Goal: Information Seeking & Learning: Check status

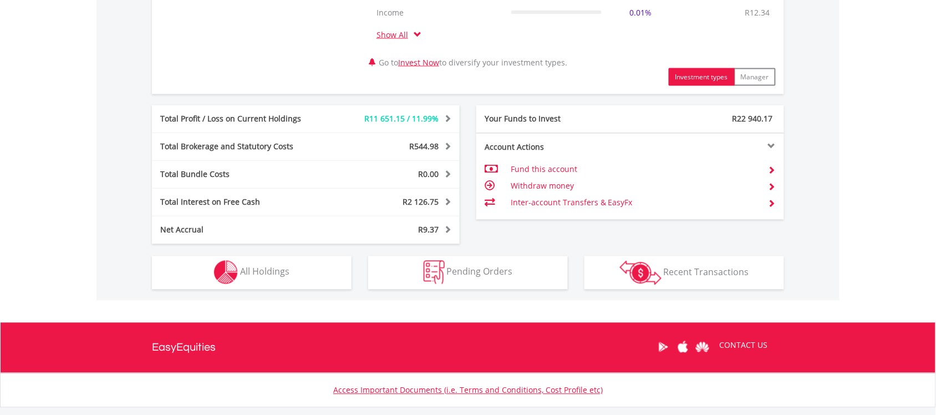
scroll to position [555, 0]
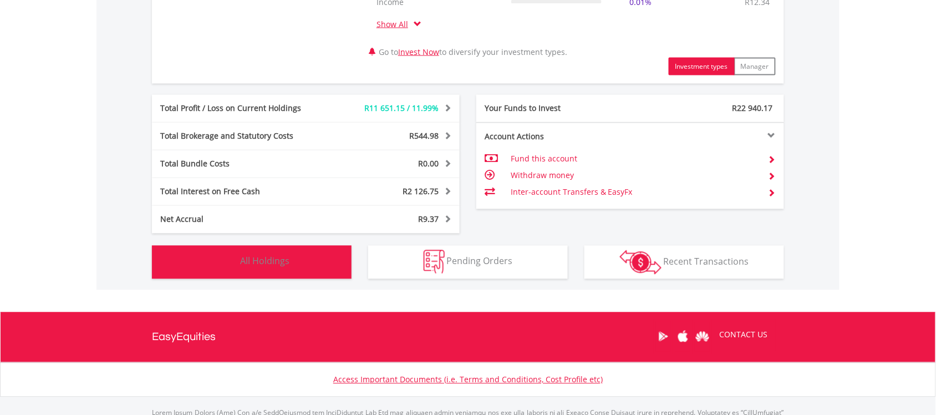
click at [237, 265] on img "button" at bounding box center [226, 262] width 24 height 24
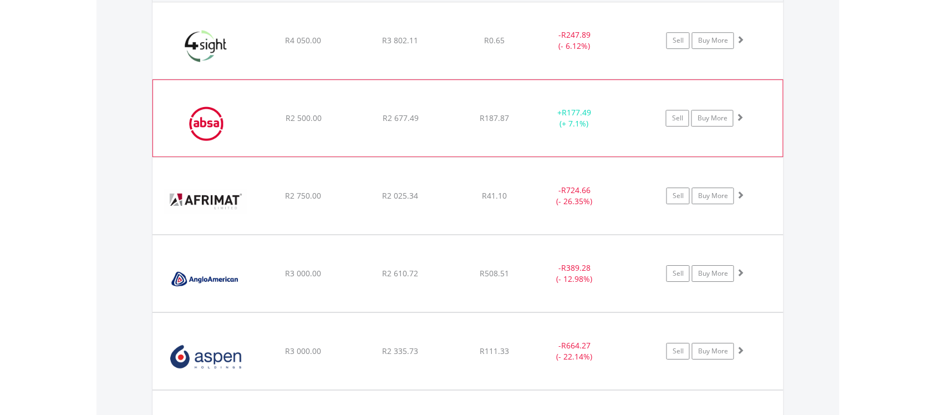
scroll to position [935, 0]
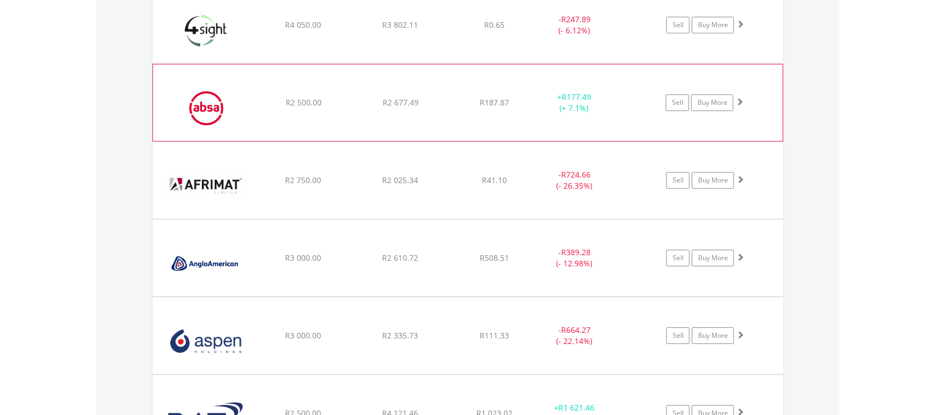
click at [307, 63] on div "﻿ Afrimat Limited R2 750.00 R2 025.34 R41.10 - R724.66 (- 26.35%) Sell Buy More" at bounding box center [468, 25] width 631 height 77
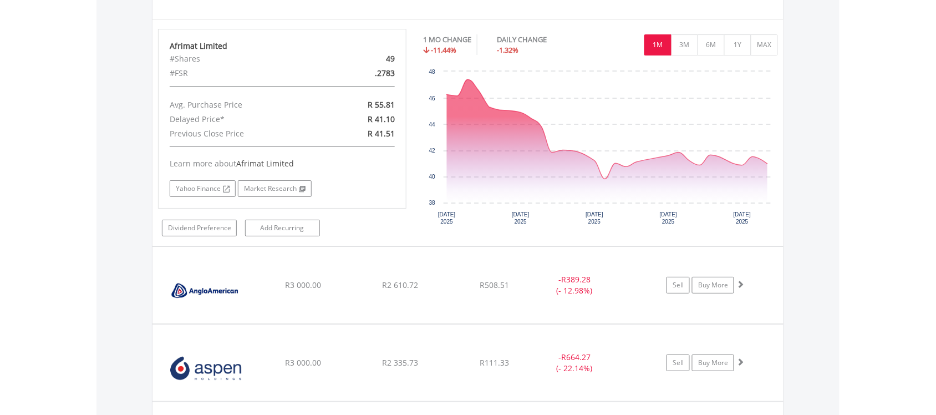
scroll to position [1143, 0]
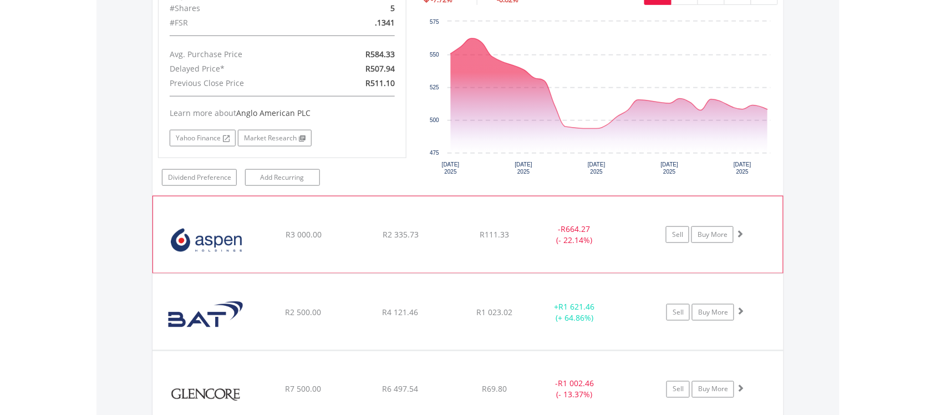
scroll to position [1490, 0]
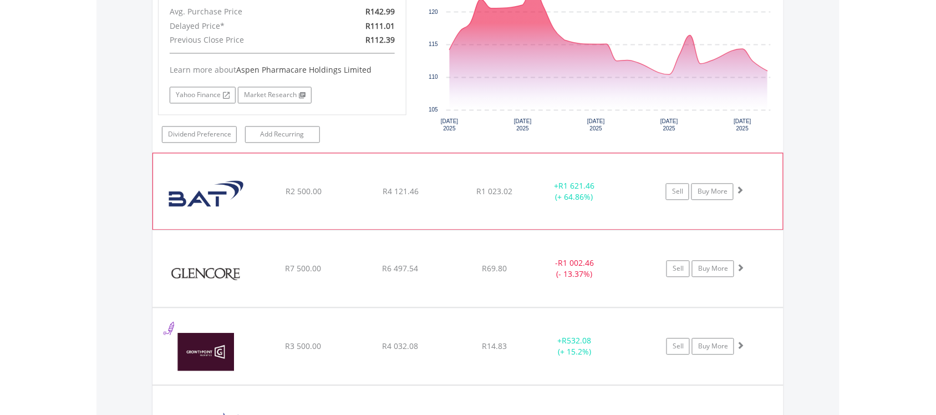
scroll to position [1838, 0]
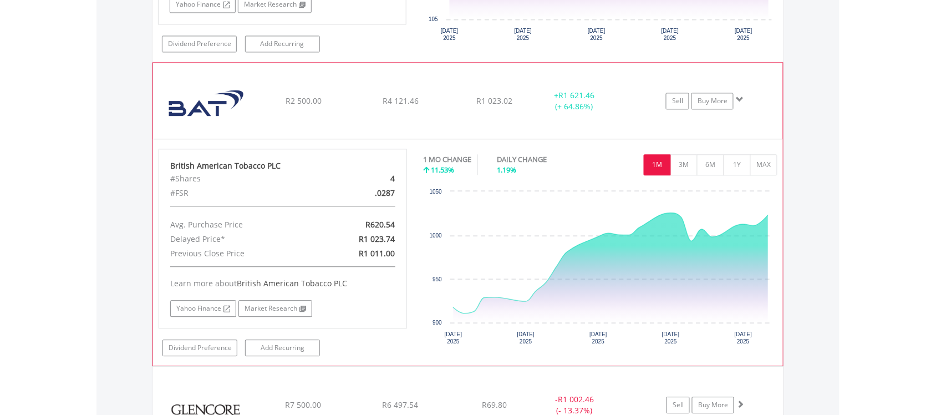
scroll to position [2046, 0]
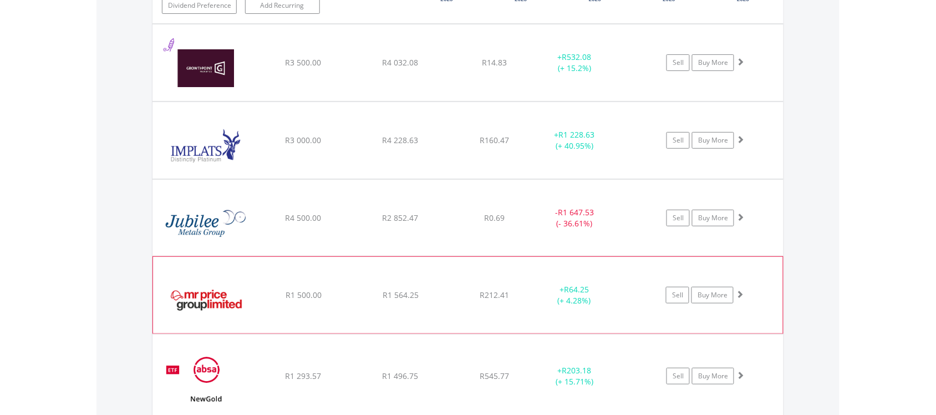
scroll to position [2600, 0]
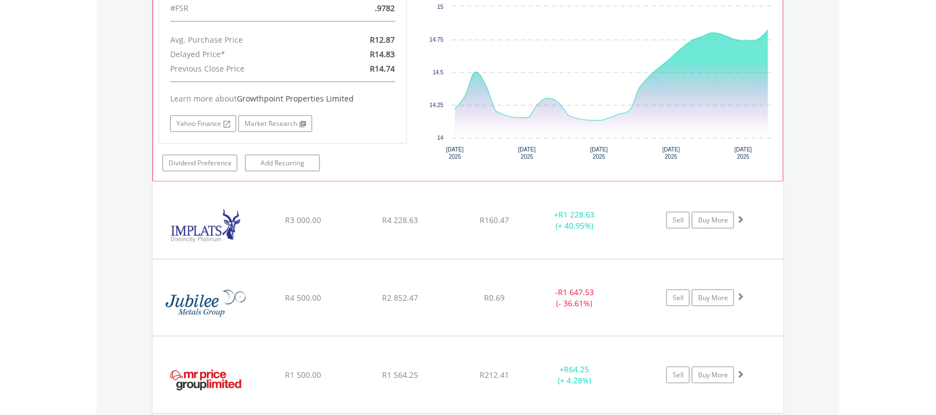
scroll to position [2808, 0]
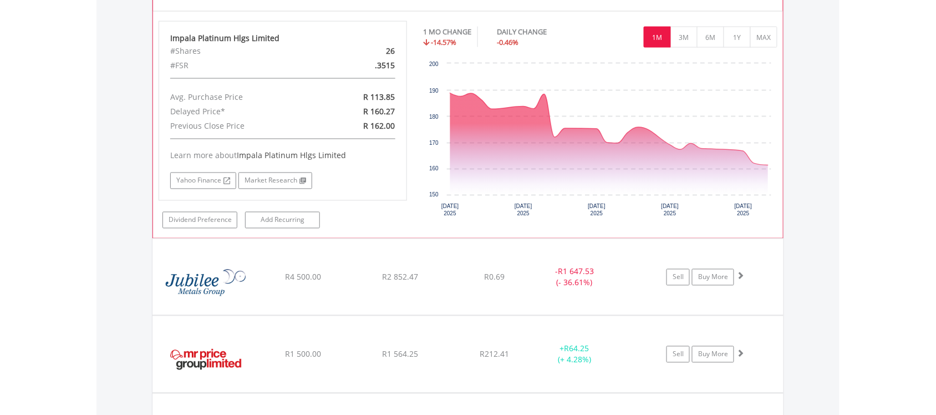
scroll to position [3016, 0]
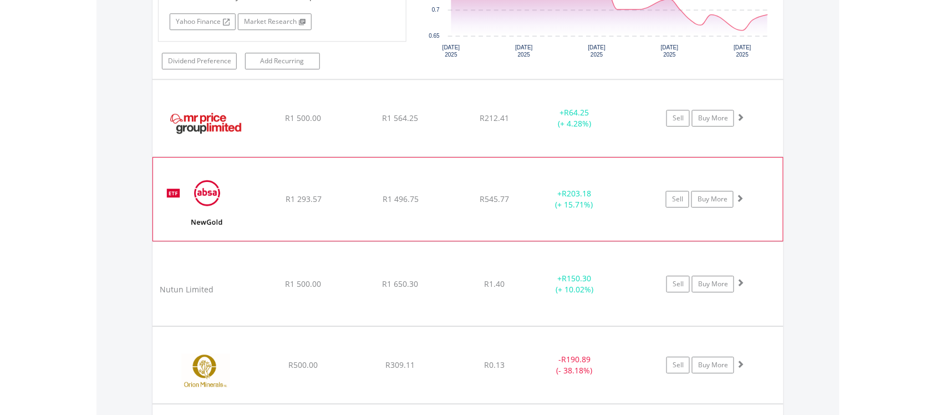
scroll to position [3434, 0]
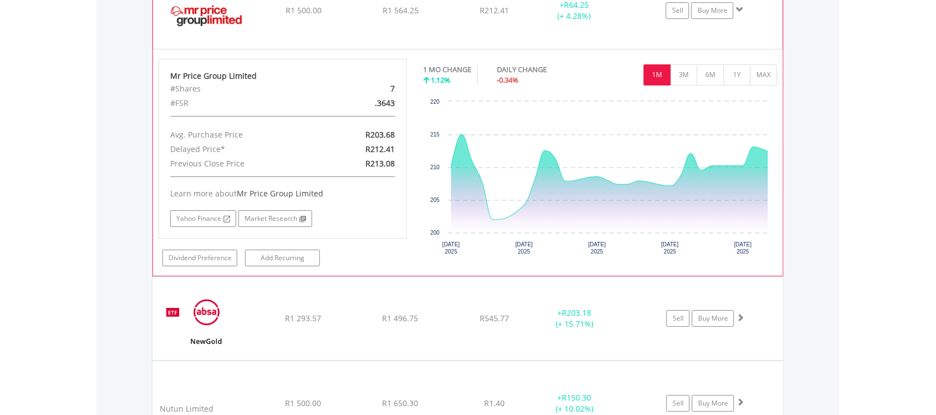
scroll to position [3572, 0]
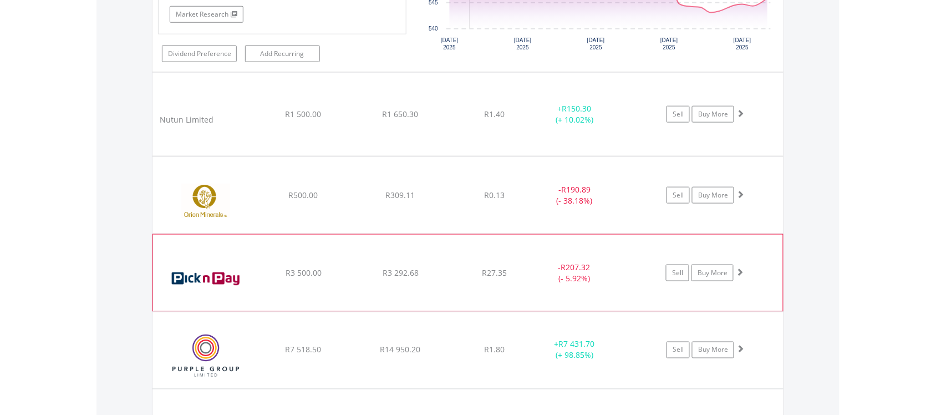
scroll to position [4058, 0]
click at [234, 129] on div "Nutun Limited" at bounding box center [206, 118] width 95 height 22
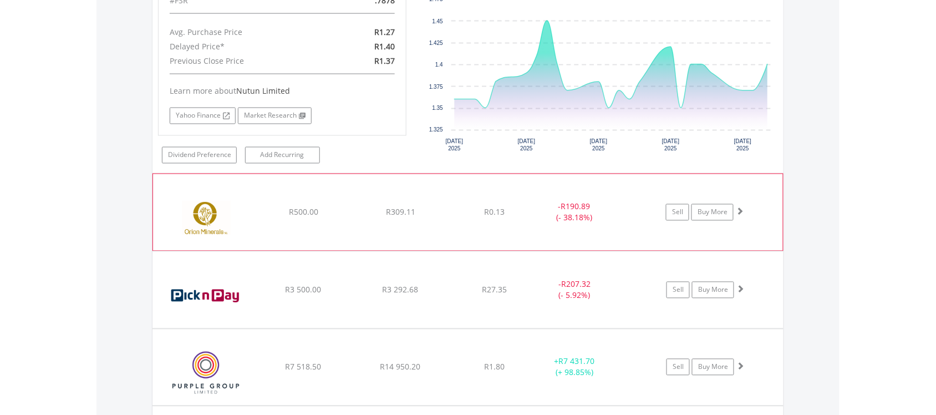
scroll to position [4266, 0]
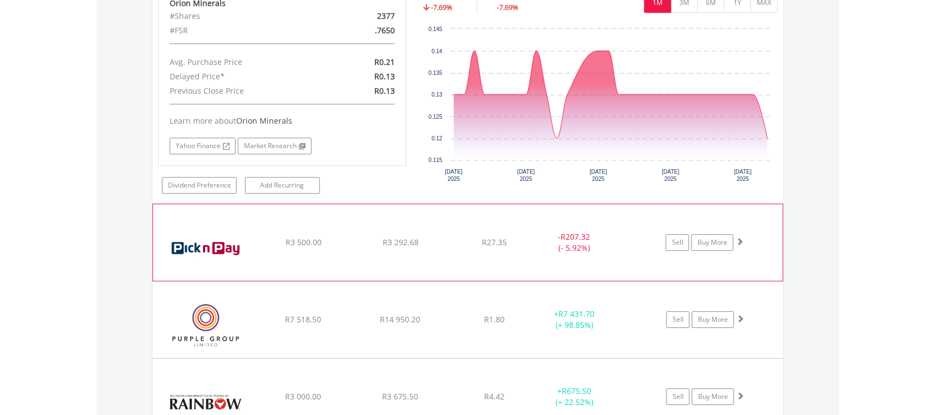
scroll to position [4544, 0]
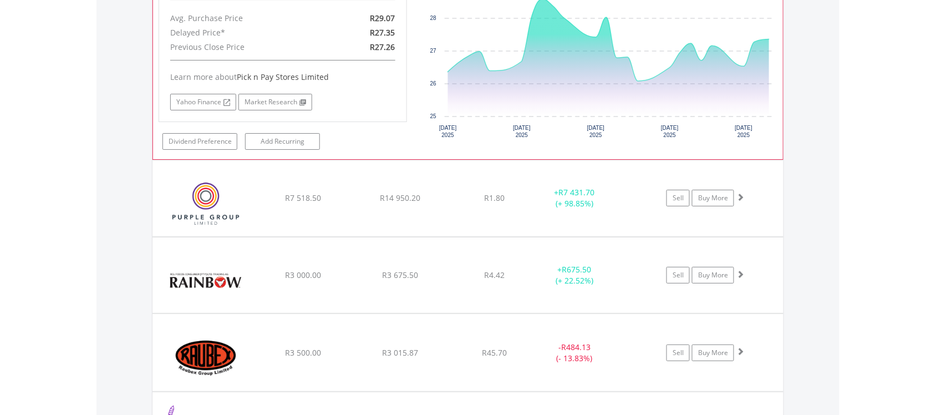
scroll to position [4890, 0]
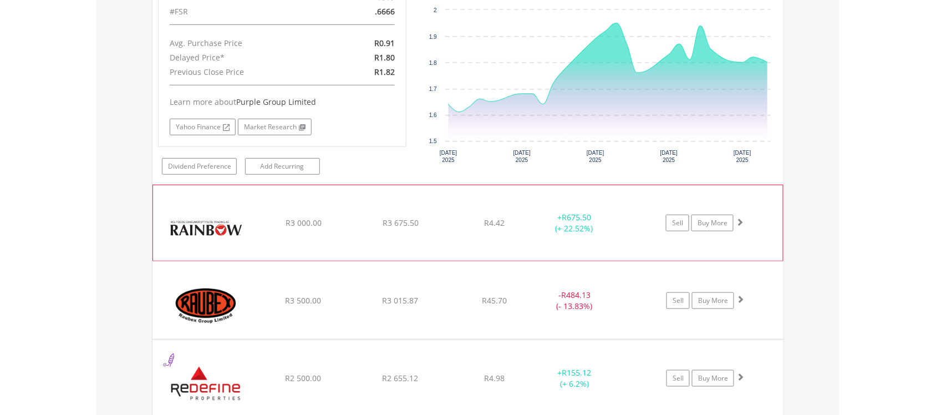
scroll to position [5168, 0]
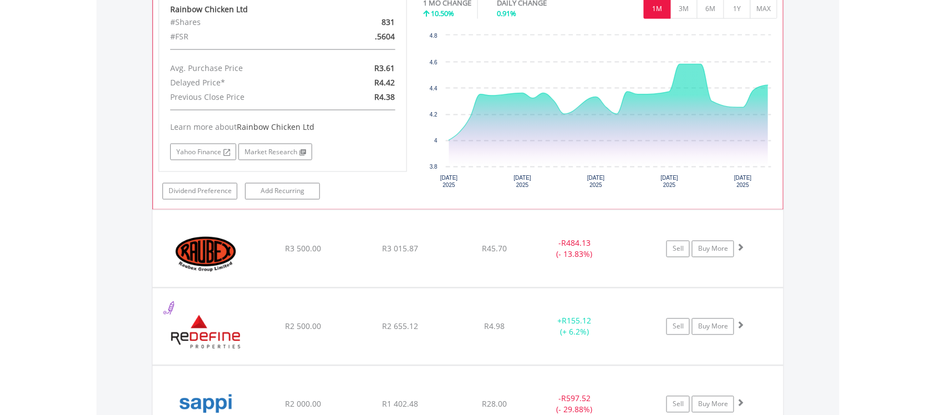
scroll to position [5515, 0]
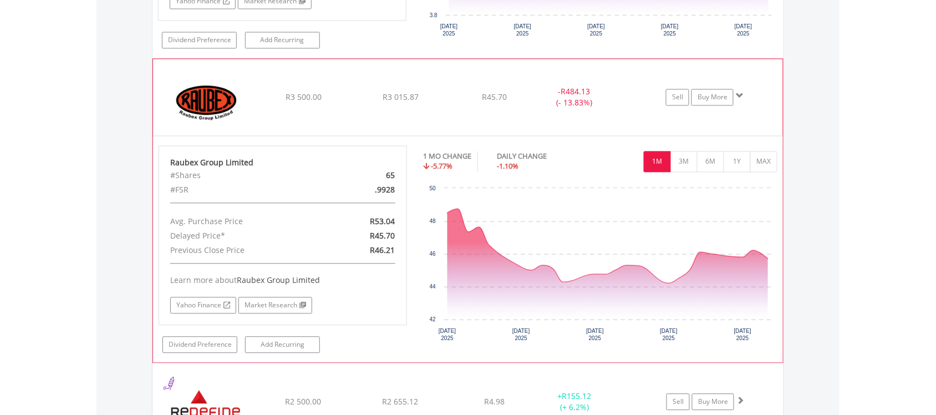
scroll to position [5723, 0]
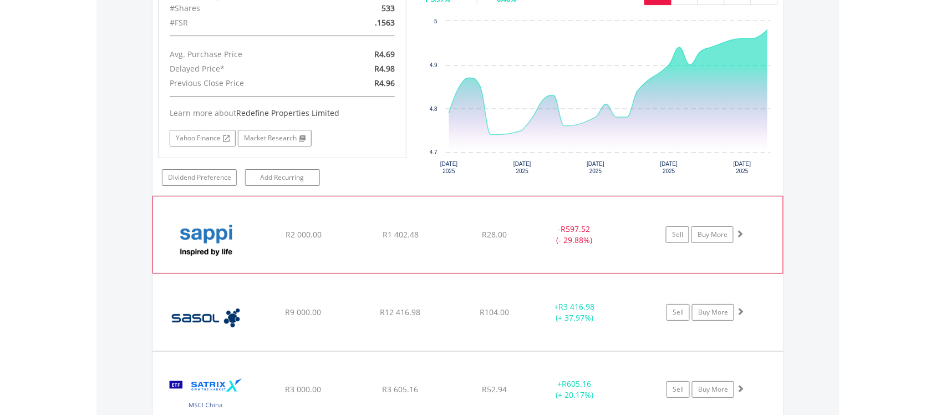
scroll to position [6070, 0]
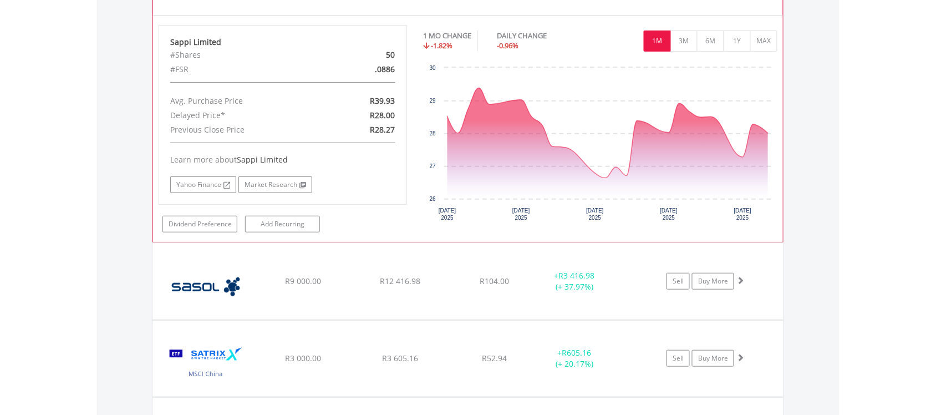
scroll to position [6347, 0]
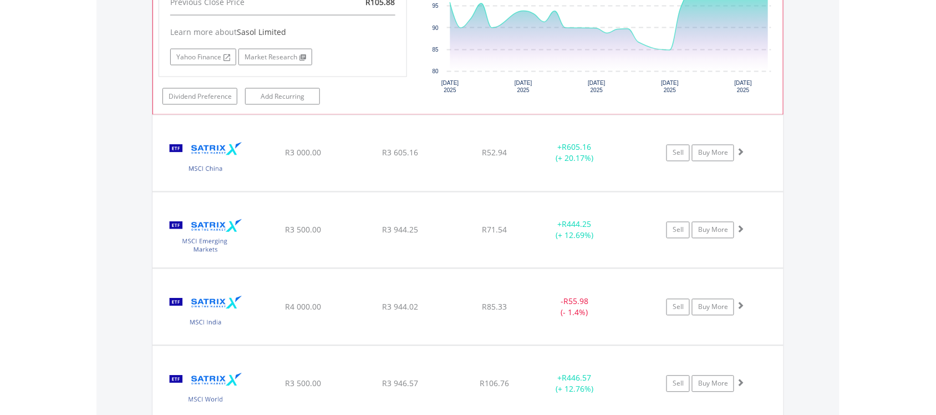
scroll to position [6763, 0]
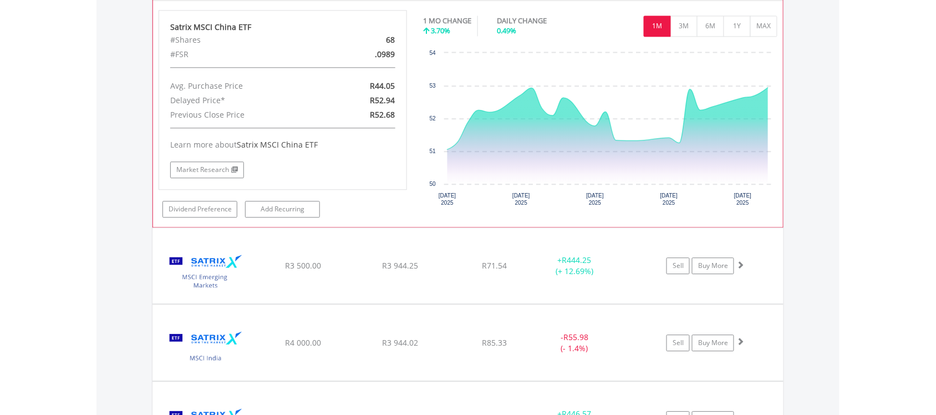
scroll to position [7041, 0]
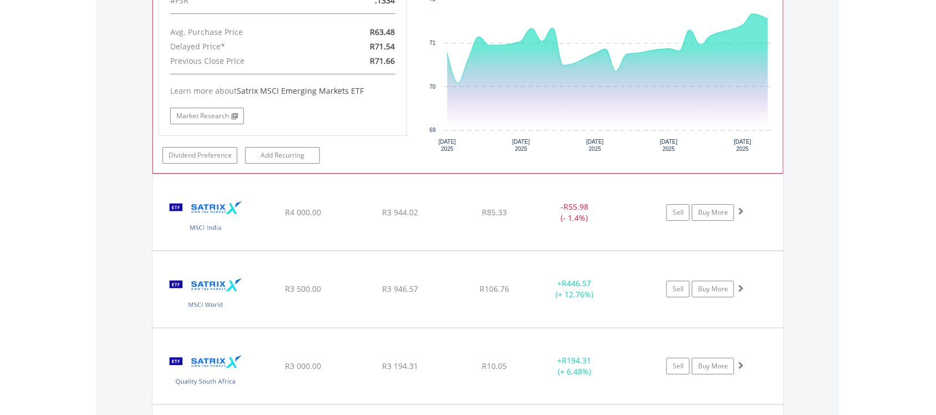
scroll to position [7318, 0]
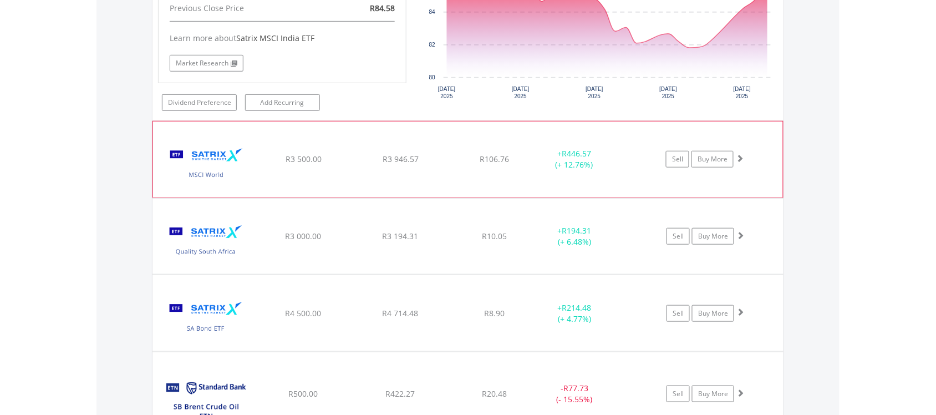
scroll to position [7666, 0]
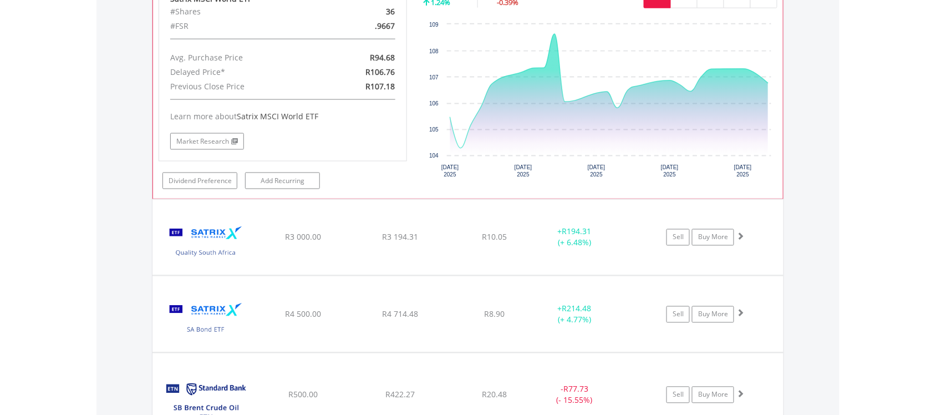
scroll to position [7943, 0]
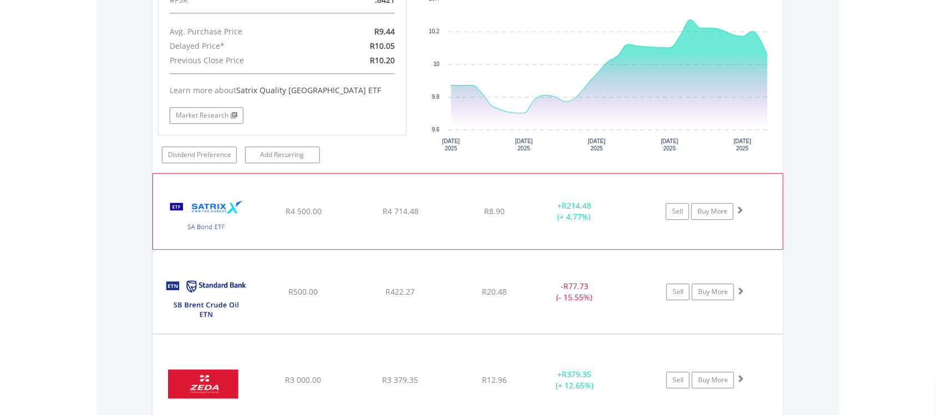
scroll to position [8221, 0]
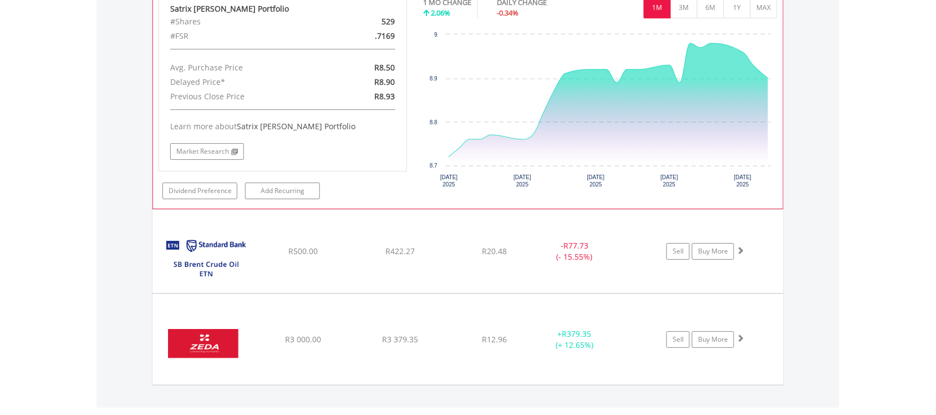
scroll to position [8701, 0]
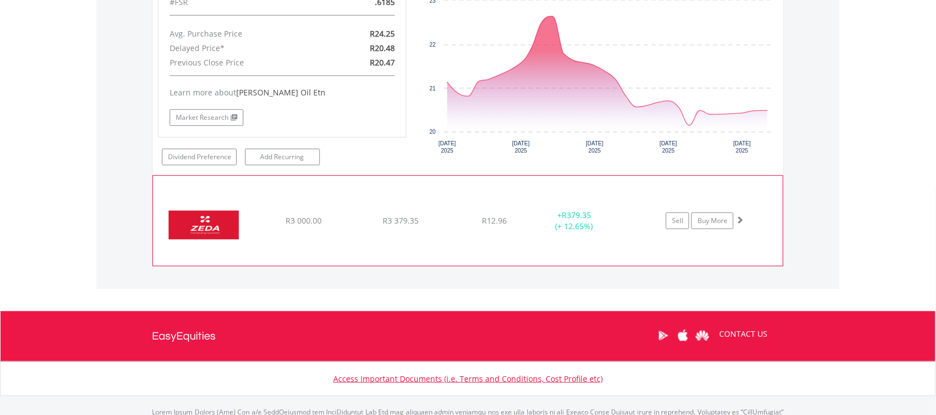
scroll to position [8839, 0]
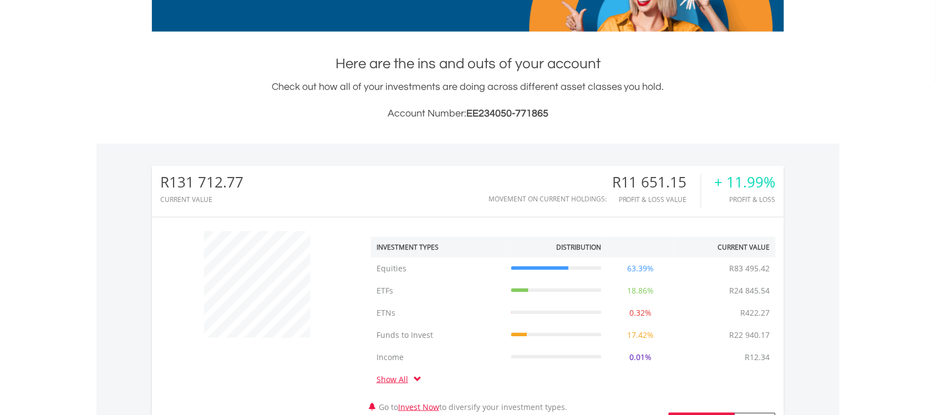
scroll to position [7, 0]
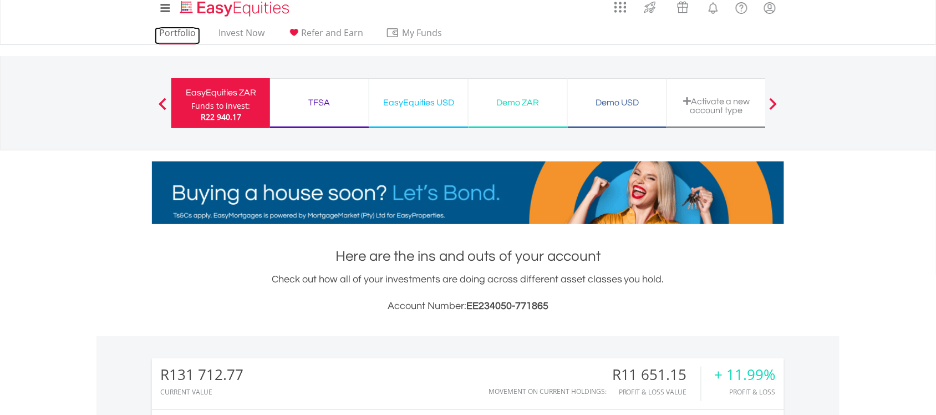
click at [167, 36] on link "Portfolio" at bounding box center [177, 35] width 45 height 17
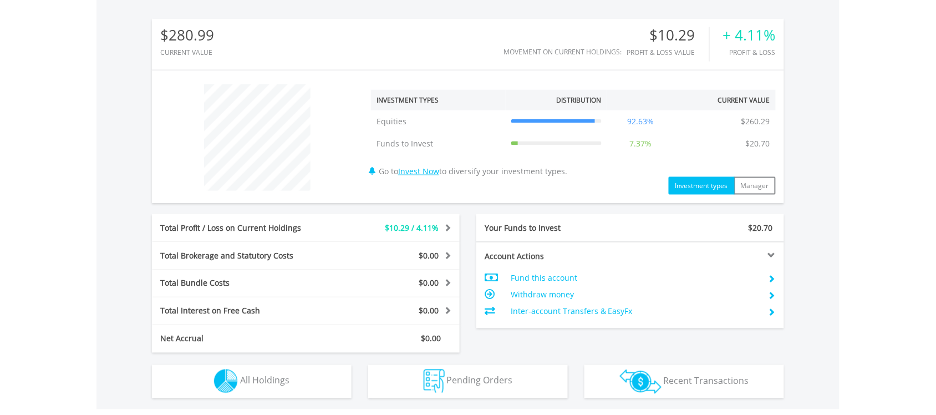
scroll to position [416, 0]
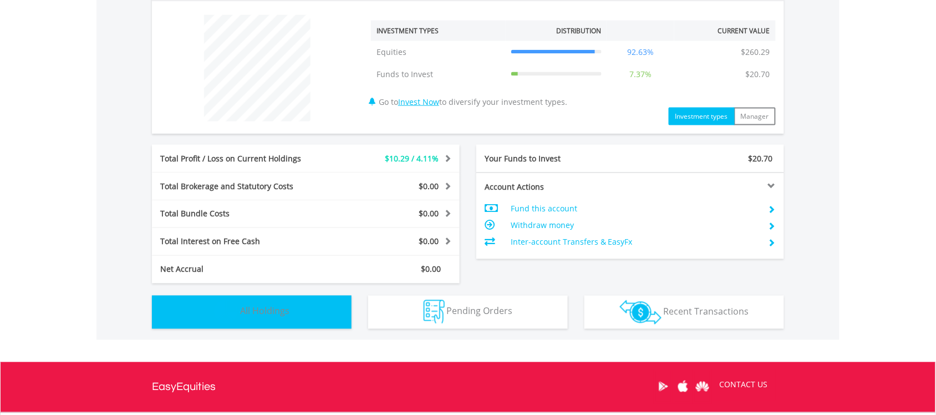
click at [258, 312] on span "All Holdings" at bounding box center [264, 311] width 49 height 12
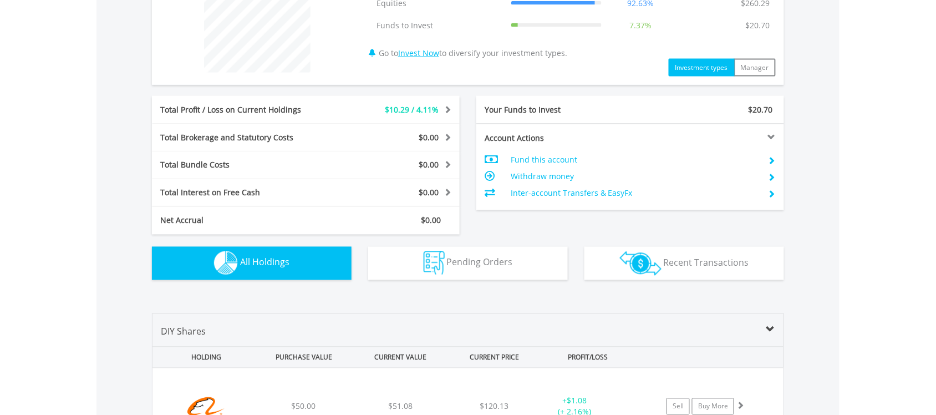
scroll to position [430, 0]
